Goal: Information Seeking & Learning: Learn about a topic

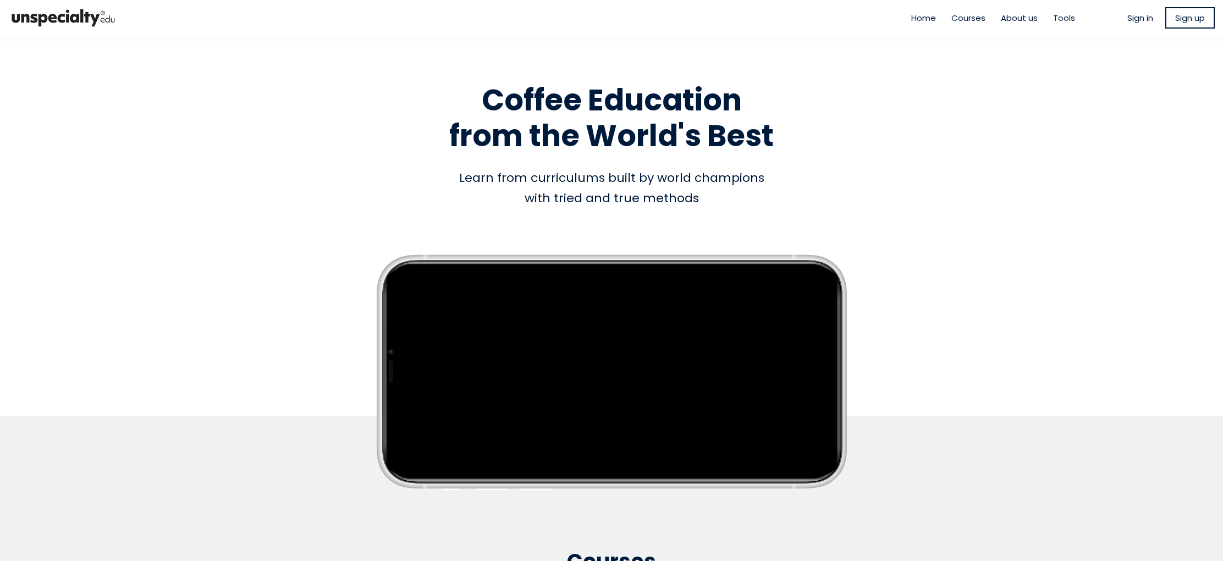
click at [1141, 18] on span "Sign in" at bounding box center [1140, 18] width 26 height 13
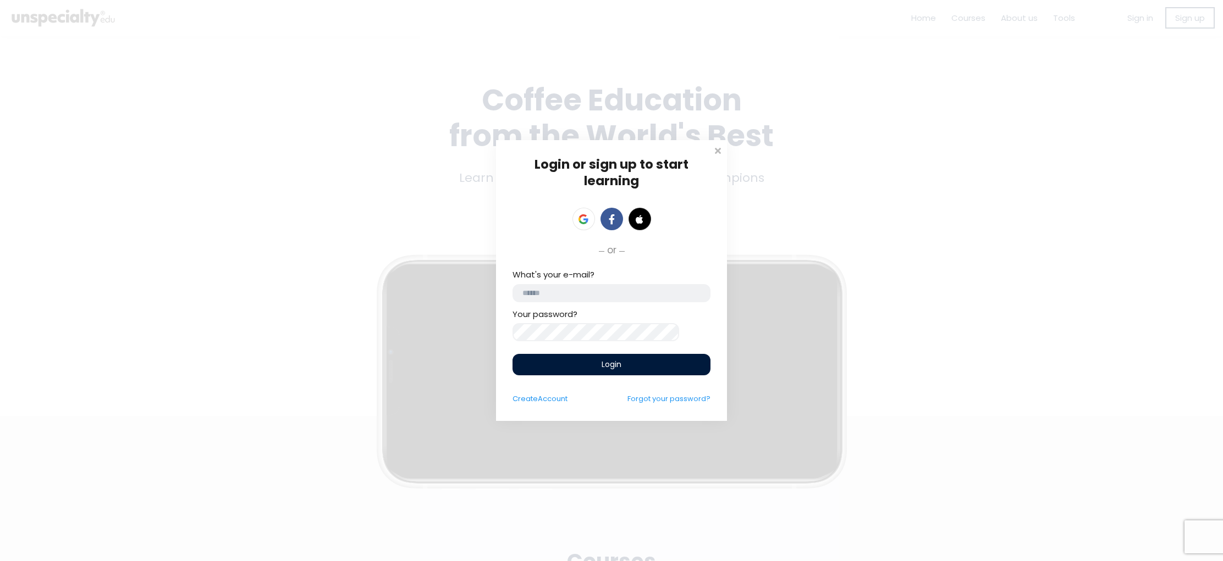
click at [665, 291] on input "email" at bounding box center [611, 293] width 198 height 18
type input "**********"
click at [613, 368] on span "Login" at bounding box center [611, 367] width 20 height 12
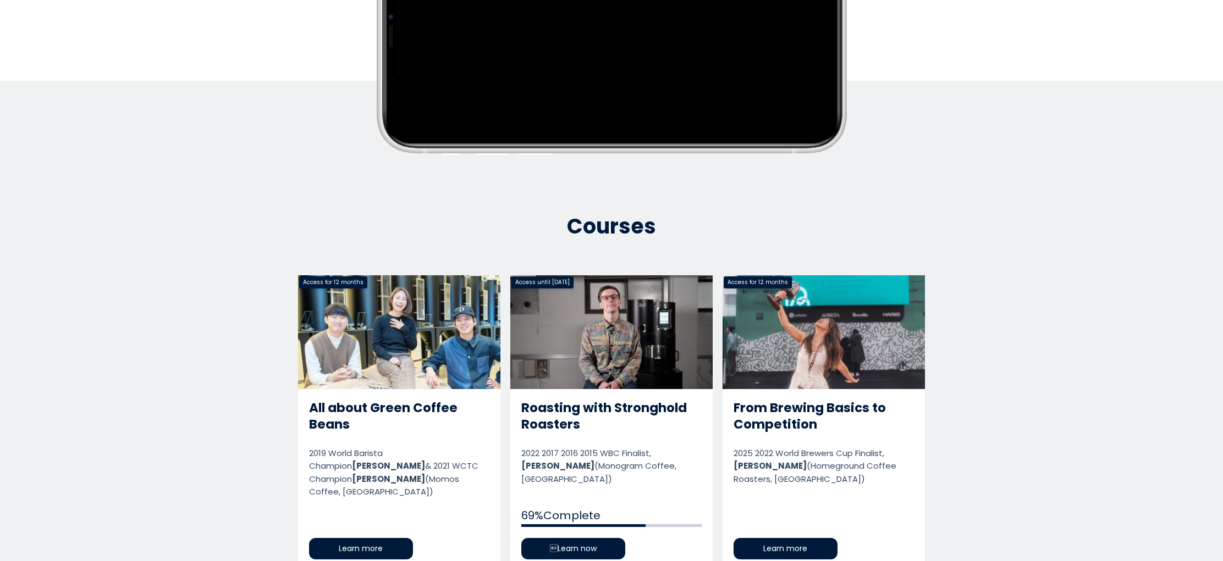
scroll to position [352, 0]
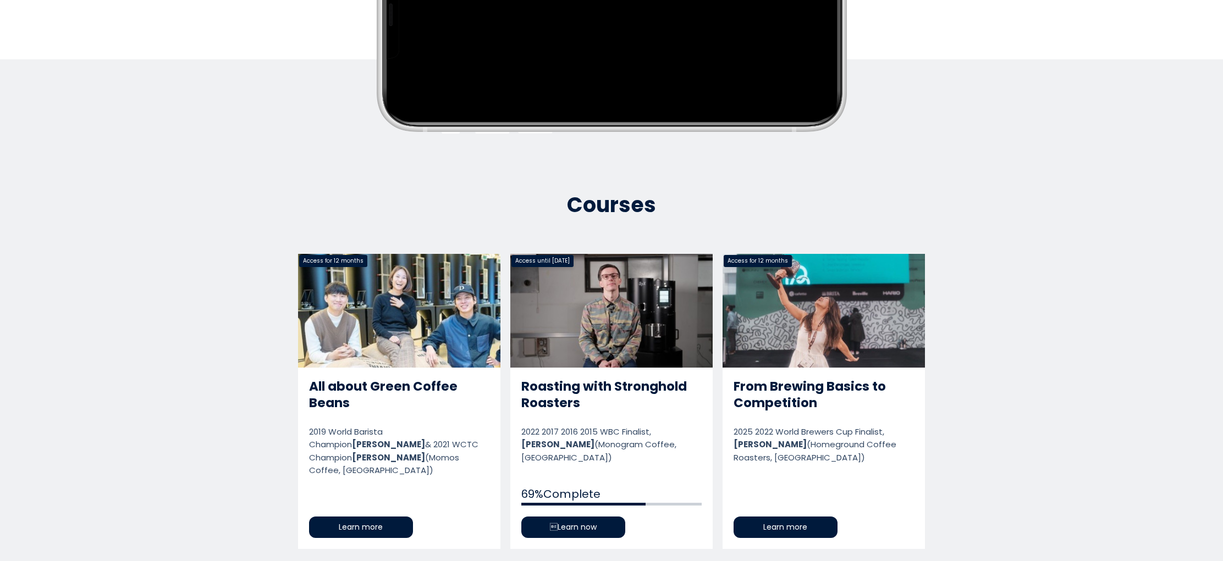
click at [574, 389] on link "Roasting with Stronghold Roasters" at bounding box center [611, 401] width 202 height 295
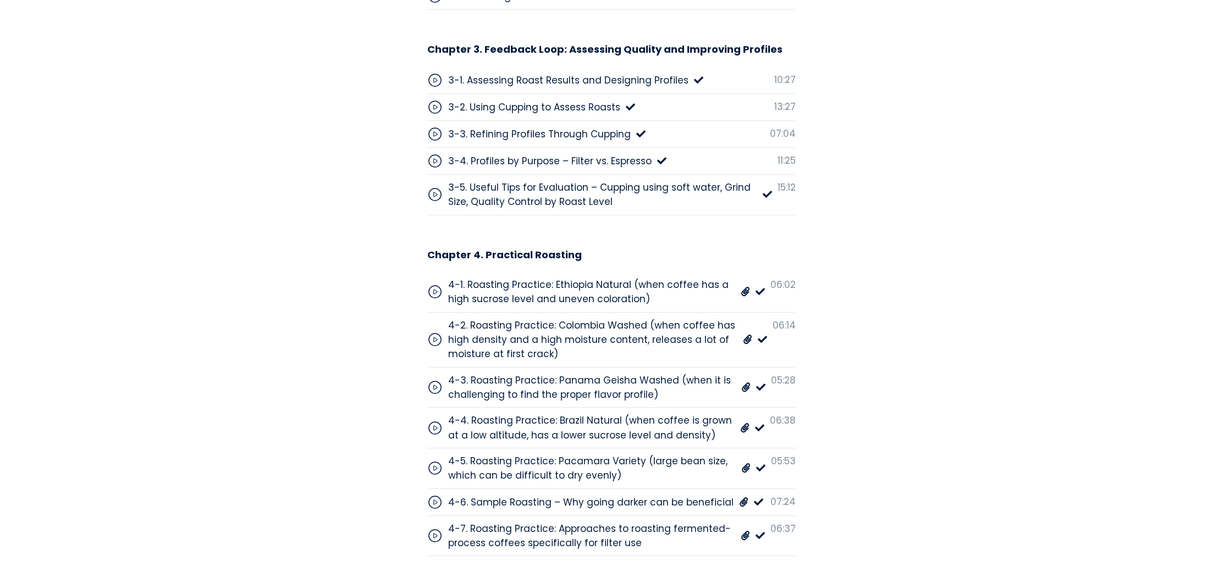
scroll to position [3857, 0]
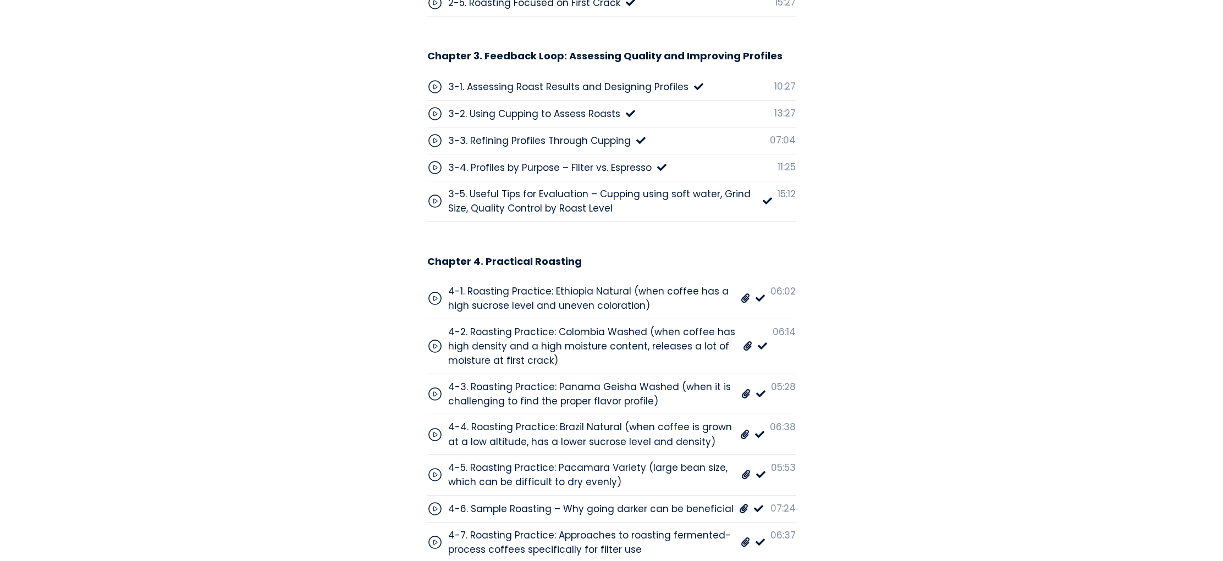
click at [736, 284] on div "4-1. Roasting Practice: Ethiopia Natural (when coffee has a high sucrose level …" at bounding box center [596, 298] width 338 height 29
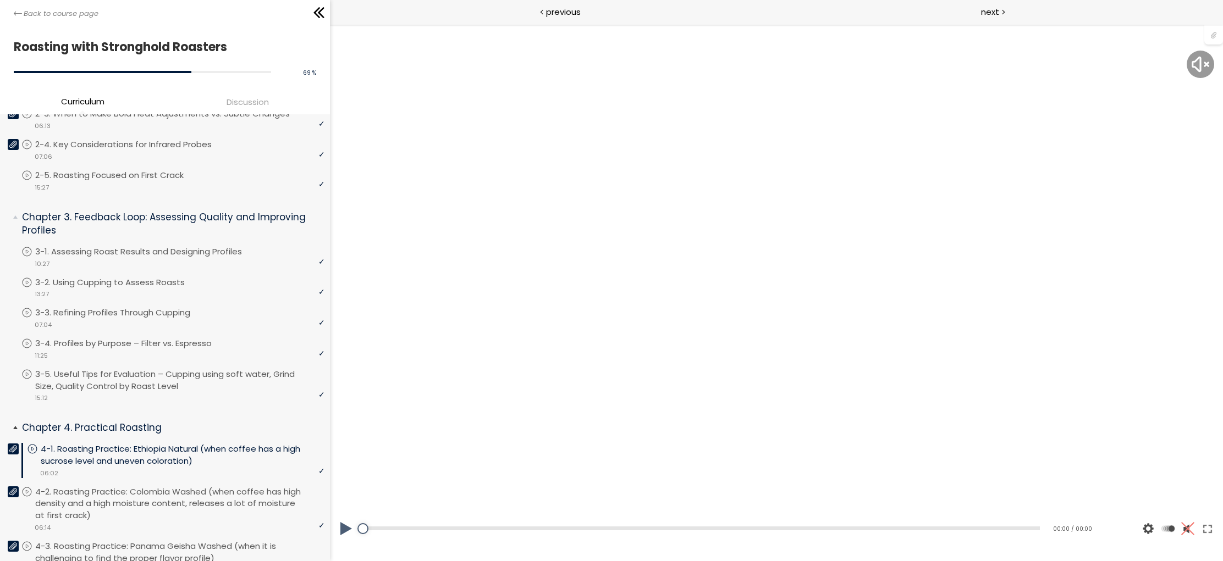
scroll to position [354, 0]
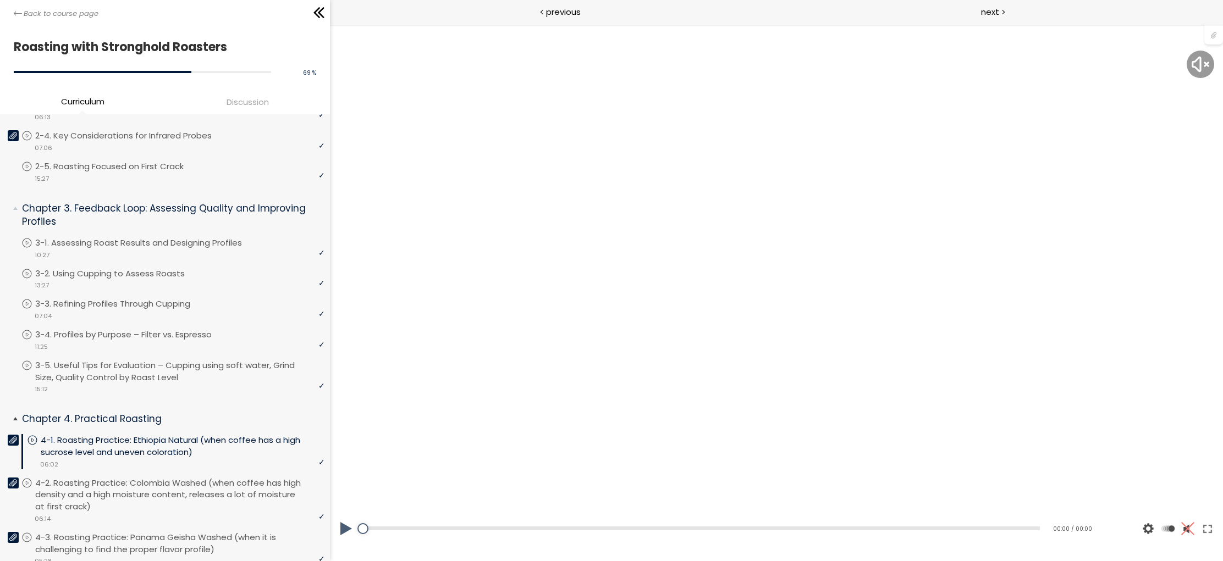
click at [14, 437] on icon at bounding box center [13, 441] width 8 height 8
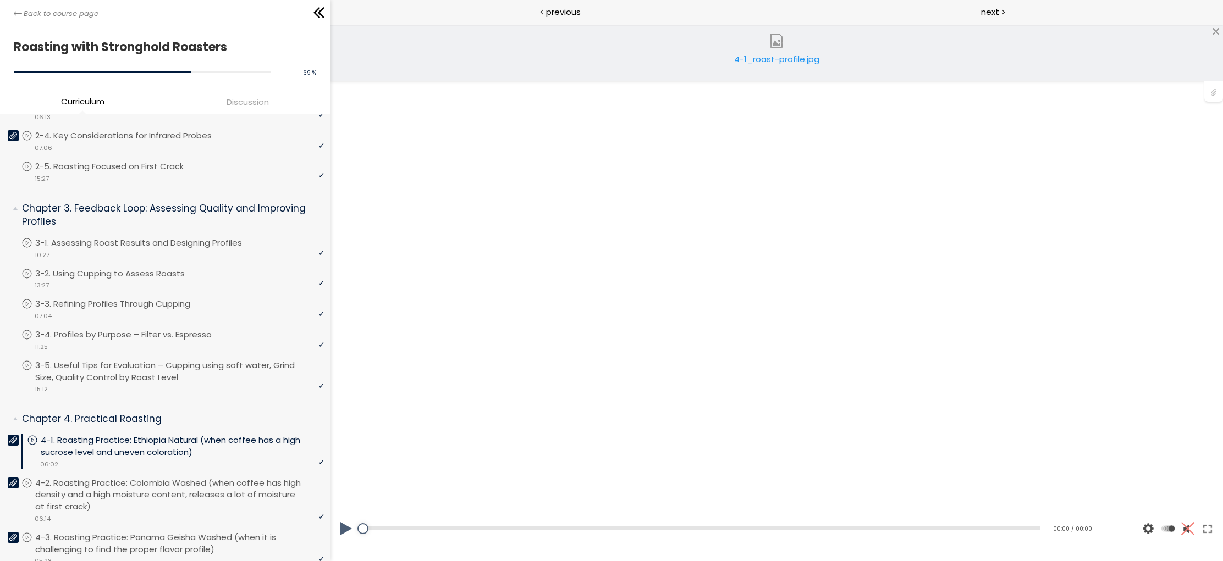
click at [788, 44] on link "4-1_roast-profile.jpg" at bounding box center [776, 53] width 110 height 44
click at [778, 54] on div "4-1_roast-profile.jpg" at bounding box center [776, 64] width 93 height 22
click at [777, 61] on div "4-1_roast-profile.jpg" at bounding box center [776, 64] width 93 height 22
click at [344, 526] on button at bounding box center [346, 528] width 33 height 31
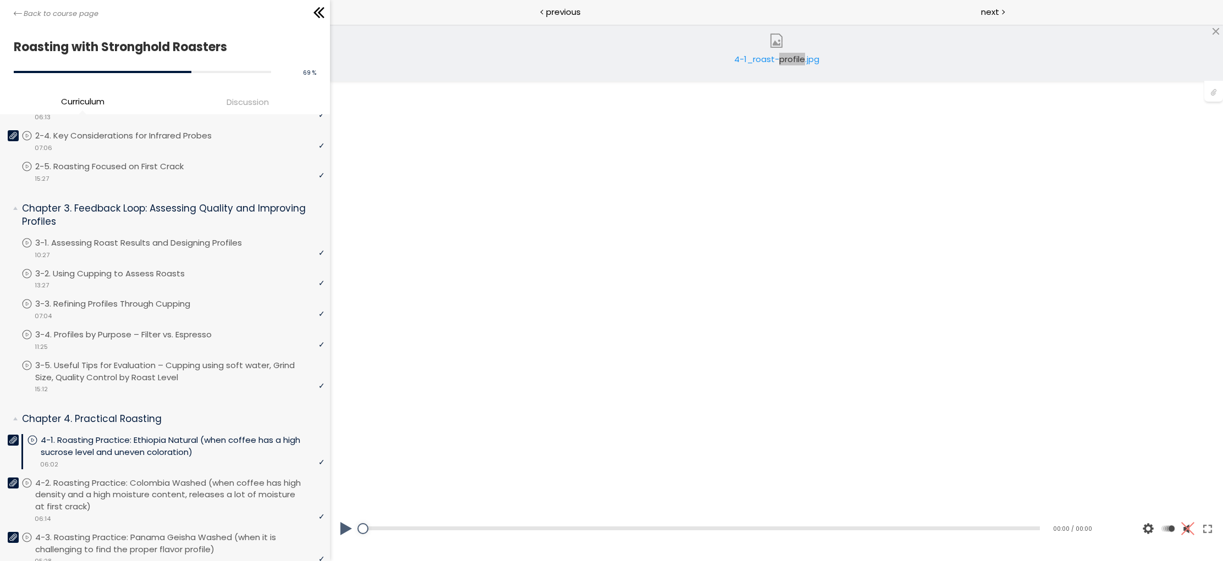
click at [824, 358] on div at bounding box center [776, 293] width 893 height 502
click at [212, 434] on p "4-1. Roasting Practice: Ethiopia Natural (when coffee has a high sucrose level …" at bounding box center [183, 446] width 284 height 24
click at [346, 528] on button at bounding box center [346, 528] width 33 height 31
click at [1216, 35] on div at bounding box center [1215, 31] width 9 height 9
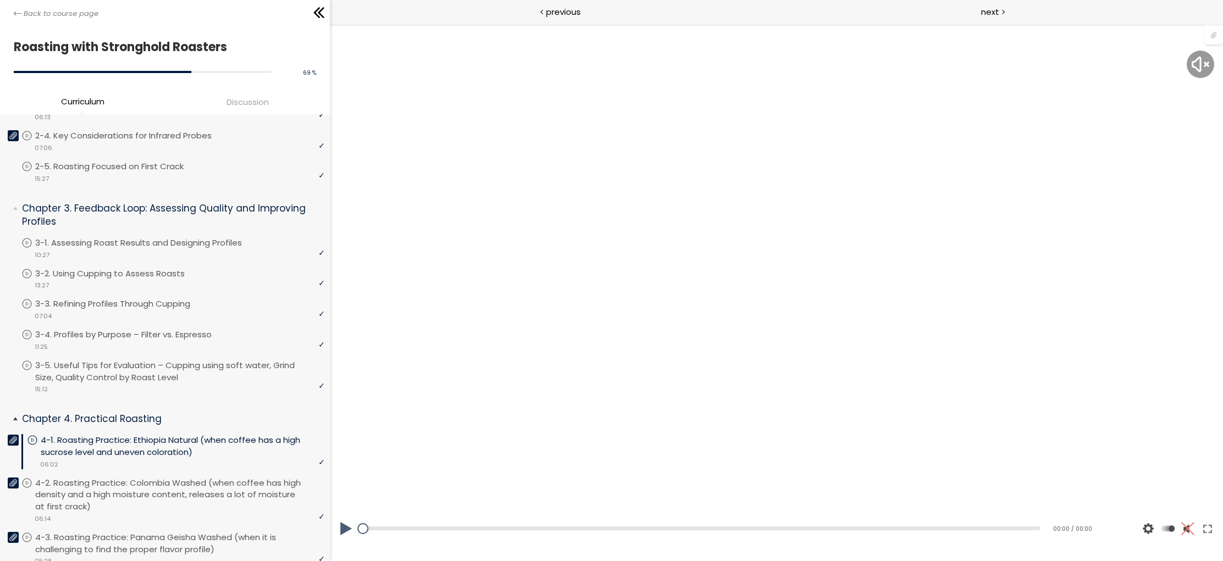
click at [137, 434] on p "4-1. Roasting Practice: Ethiopia Natural (when coffee has a high sucrose level …" at bounding box center [183, 446] width 284 height 24
click at [341, 526] on button at bounding box center [346, 528] width 33 height 31
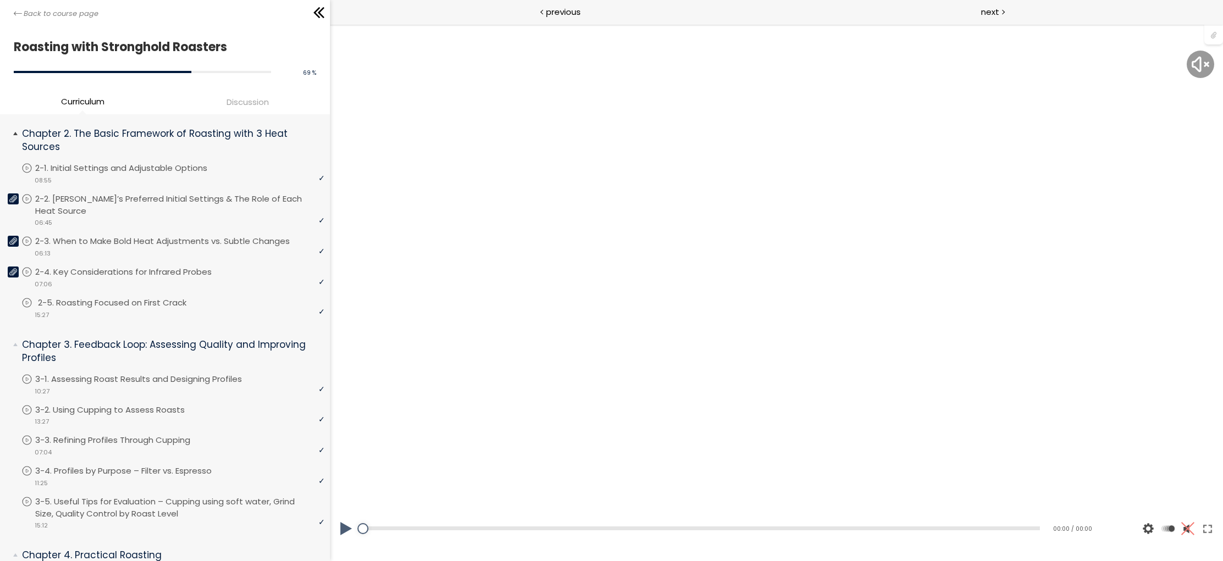
scroll to position [0, 0]
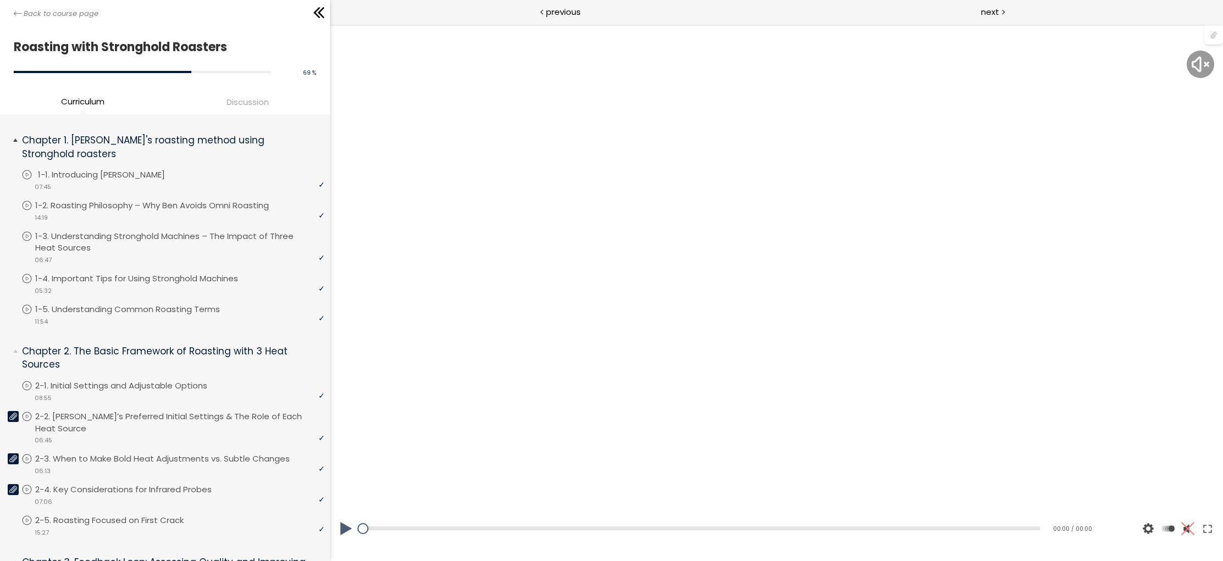
click at [168, 169] on p "1-1. Introducing [PERSON_NAME]" at bounding box center [112, 175] width 149 height 12
click at [134, 169] on p "1-1. Introducing [PERSON_NAME]" at bounding box center [115, 175] width 149 height 12
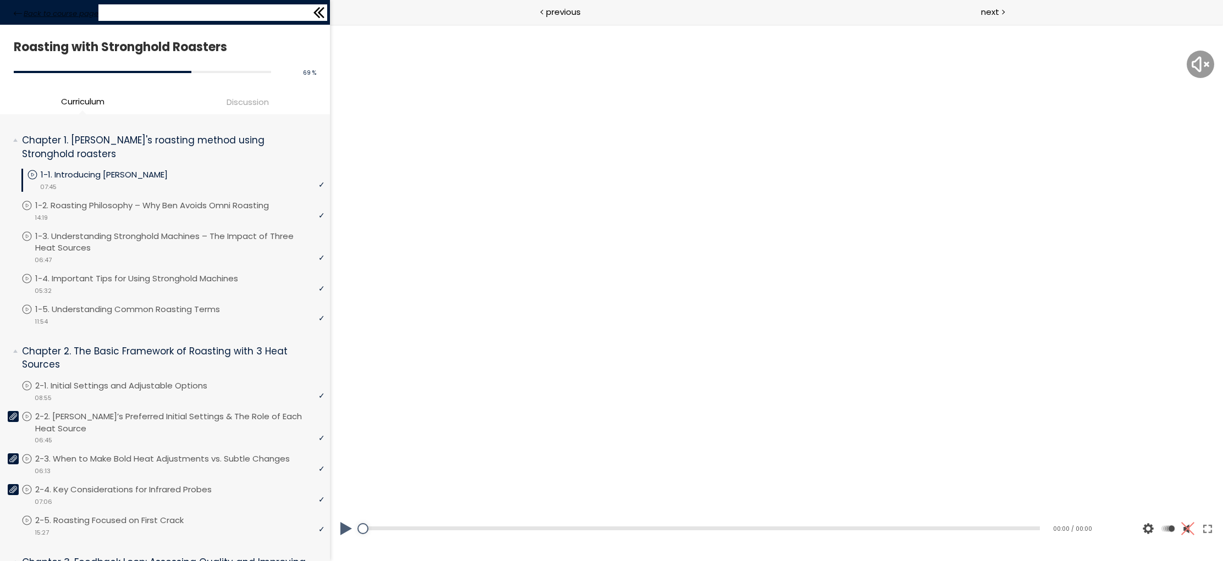
click at [23, 16] on link "Back to course page" at bounding box center [56, 13] width 85 height 11
click at [12, 13] on div "Back to course page" at bounding box center [165, 12] width 330 height 25
click at [47, 9] on span "Back to course page" at bounding box center [61, 13] width 75 height 11
click at [316, 10] on icon at bounding box center [317, 12] width 7 height 11
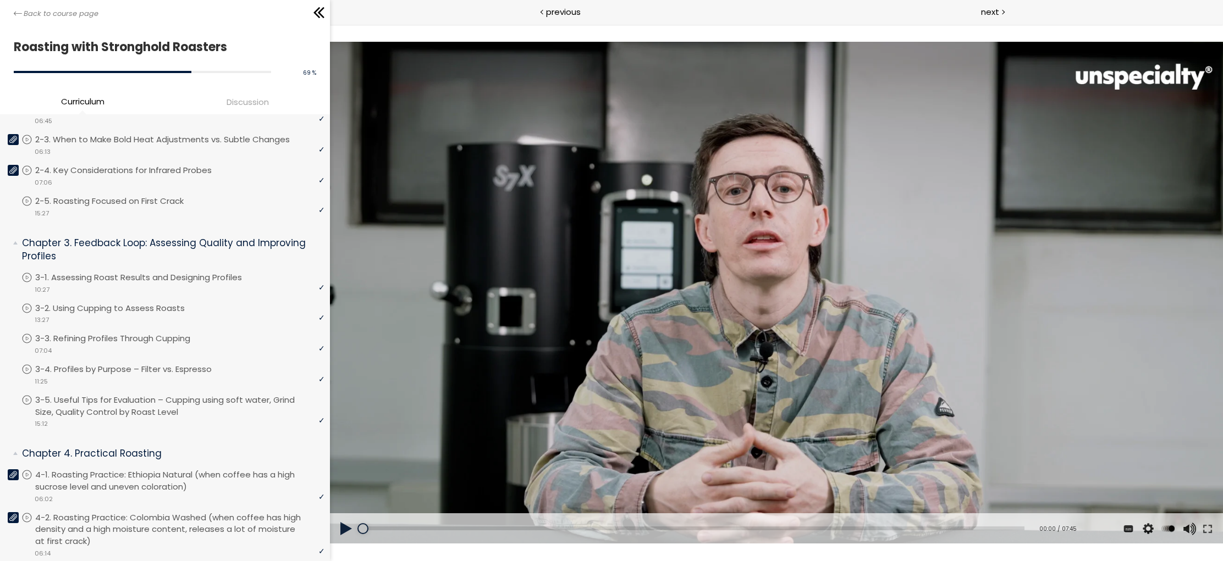
scroll to position [325, 0]
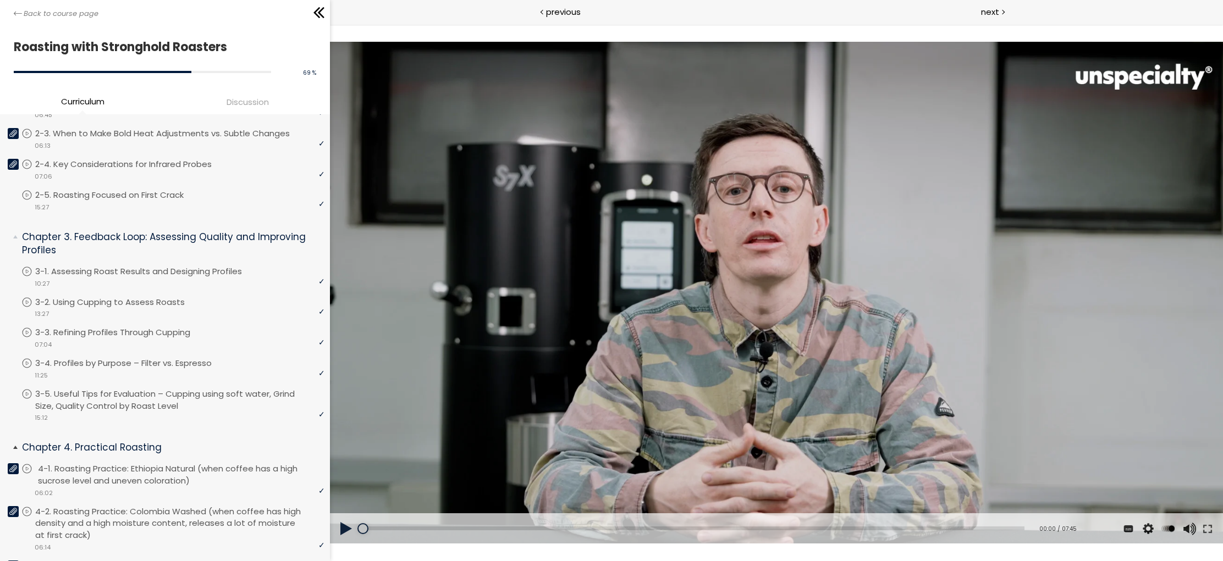
click at [13, 465] on icon at bounding box center [13, 469] width 8 height 8
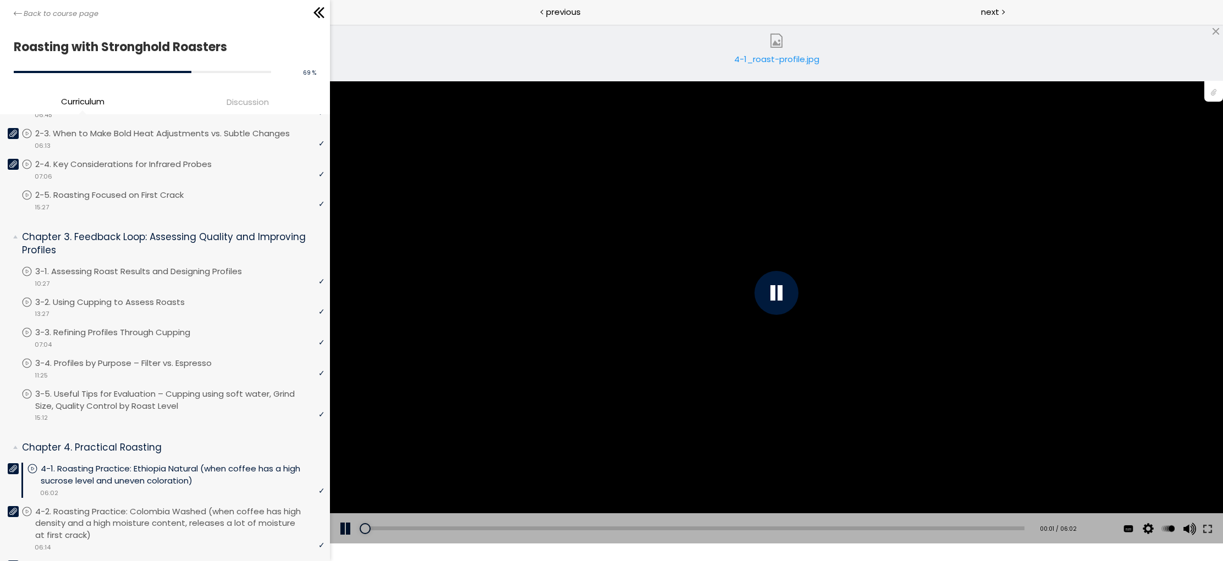
click at [762, 49] on link "4-1_roast-profile.jpg" at bounding box center [776, 53] width 110 height 44
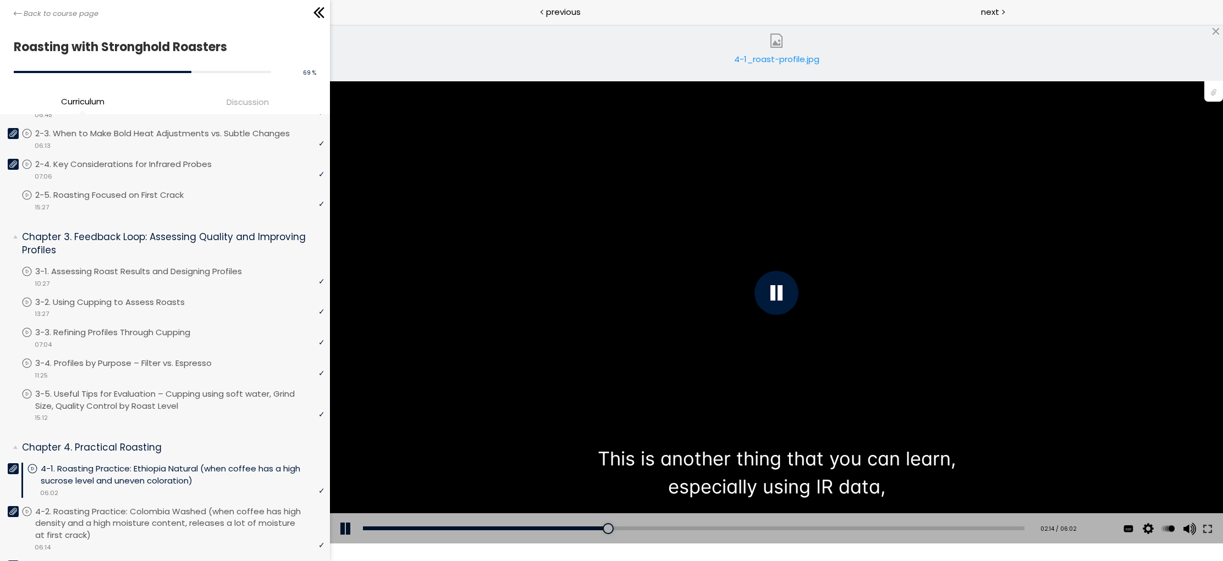
click at [777, 292] on div at bounding box center [776, 293] width 44 height 44
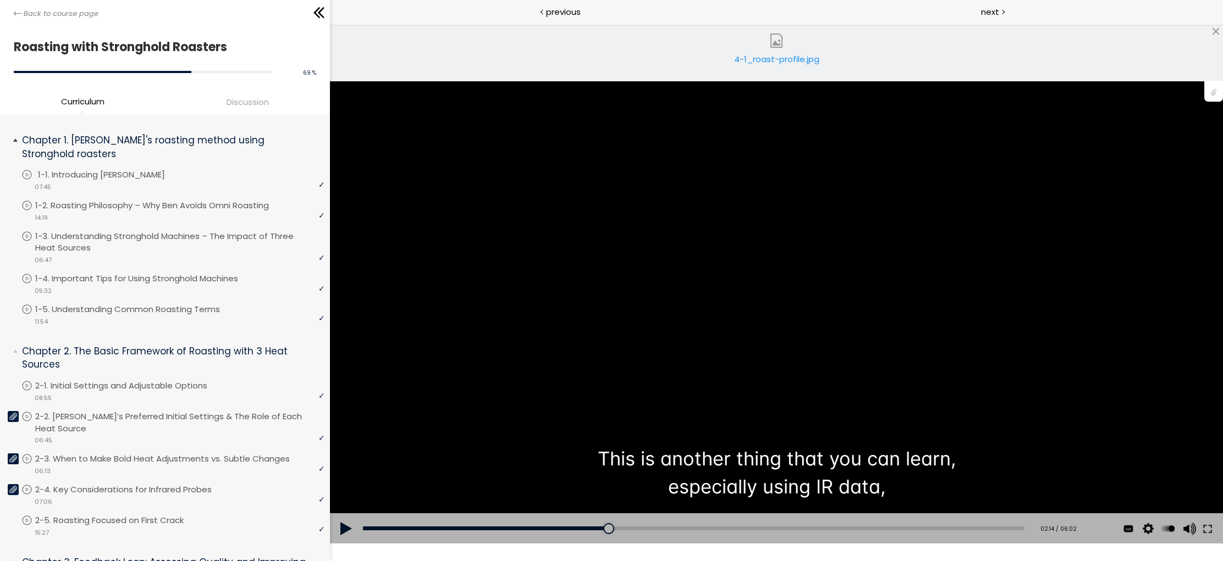
click at [113, 169] on p "1-1. Introducing [PERSON_NAME]" at bounding box center [112, 175] width 149 height 12
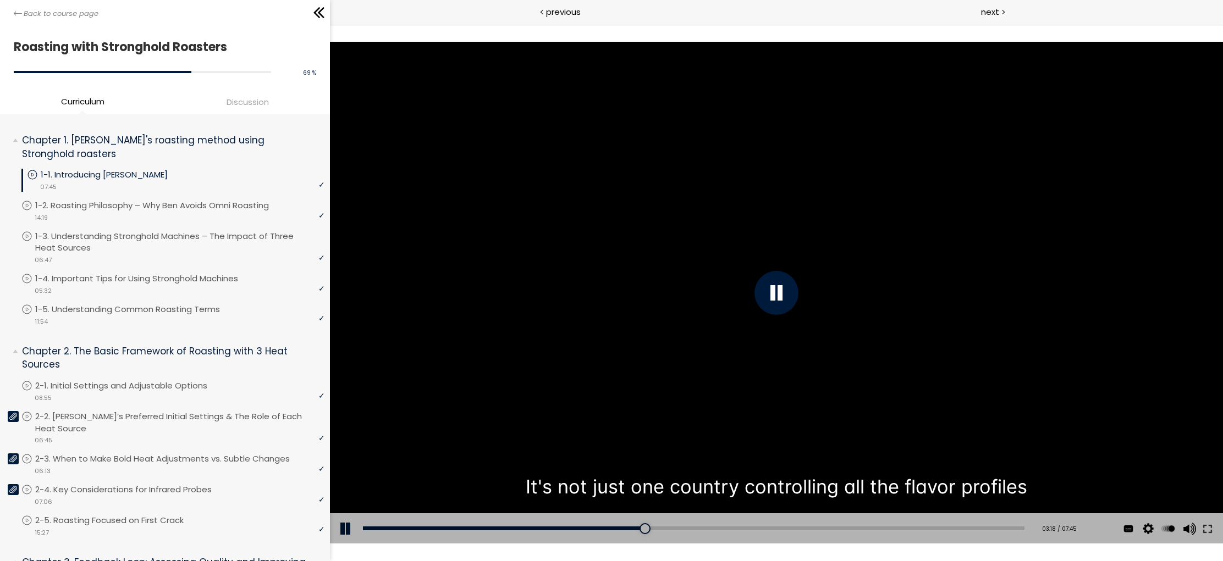
click at [783, 297] on div at bounding box center [776, 293] width 44 height 44
